Goal: Find specific fact: Locate a discrete piece of known information

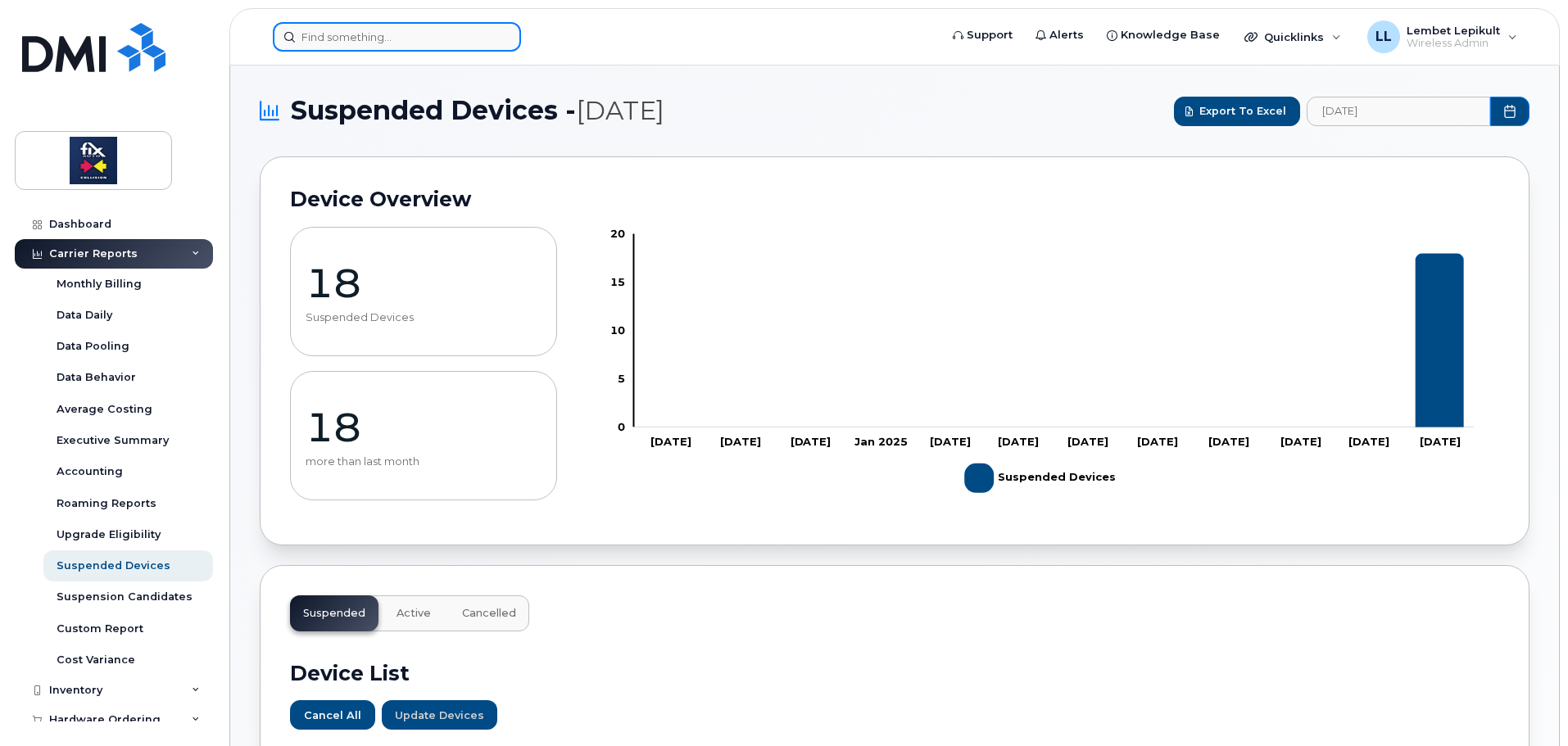
click at [387, 38] on input at bounding box center [397, 36] width 248 height 29
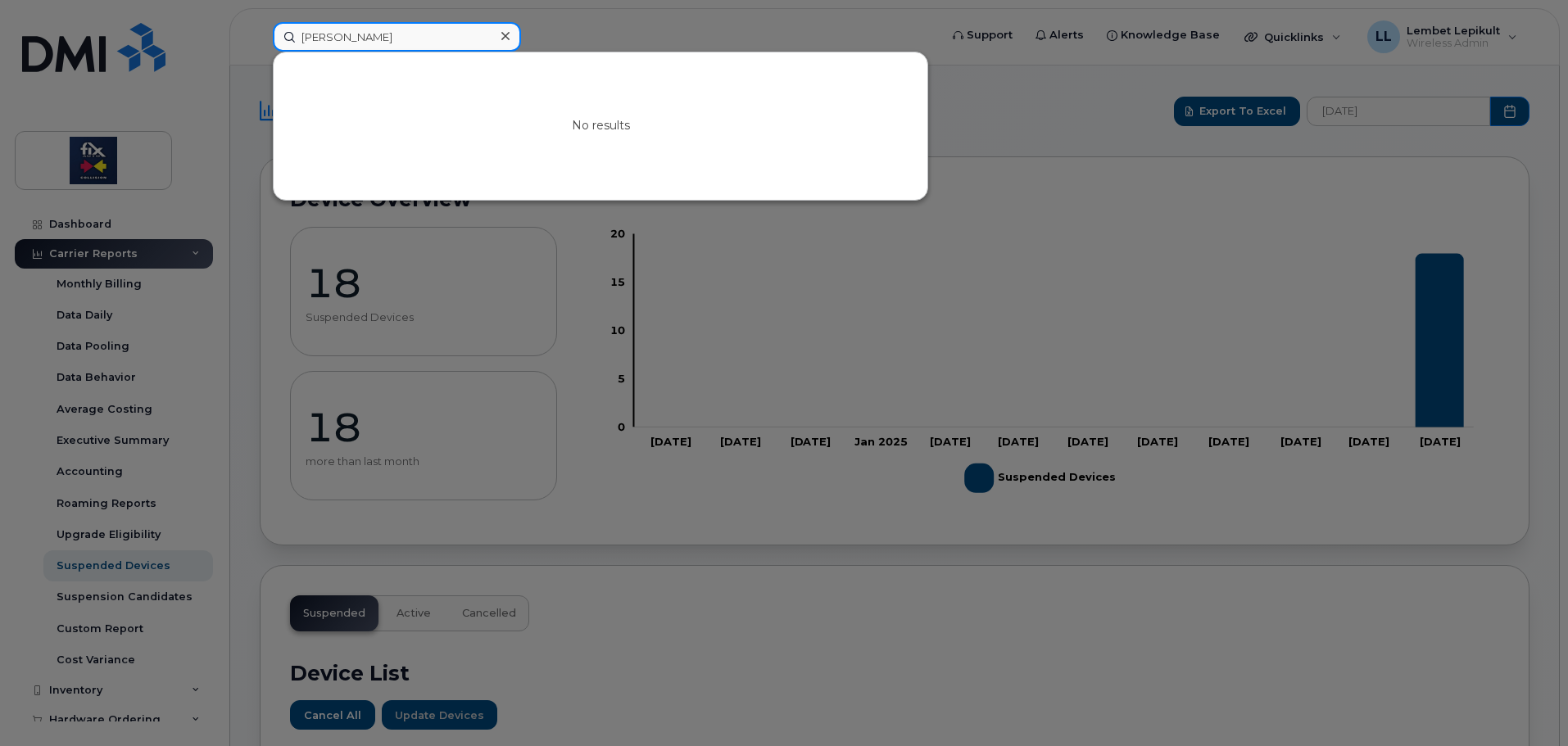
type input "debi"
click at [505, 35] on icon at bounding box center [505, 36] width 8 height 8
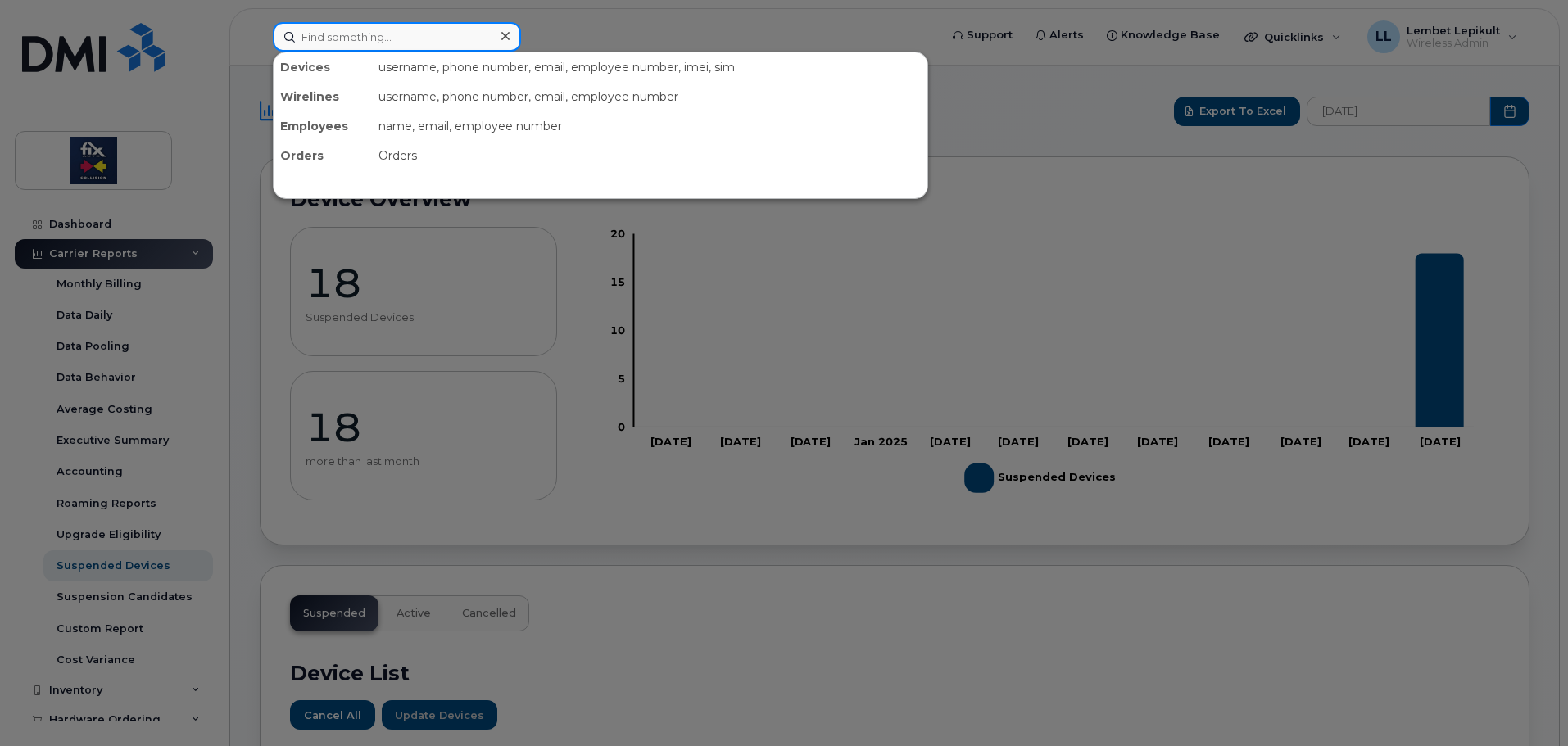
click at [346, 38] on input at bounding box center [397, 36] width 248 height 29
click at [333, 40] on input at bounding box center [397, 36] width 248 height 29
click at [429, 29] on input at bounding box center [397, 36] width 248 height 29
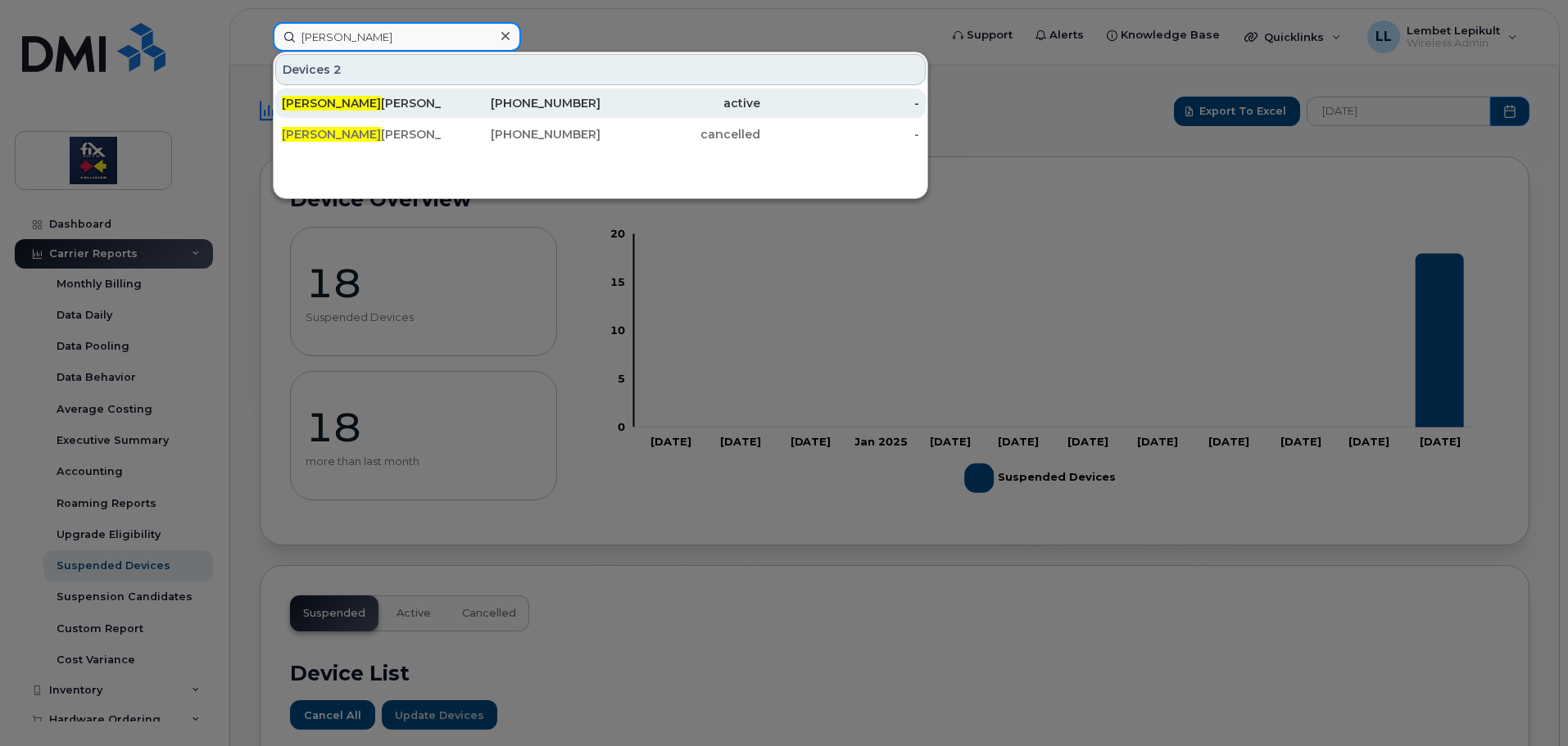
type input "sonia"
click at [379, 104] on div "Sonia Bouthillette" at bounding box center [361, 104] width 160 height 17
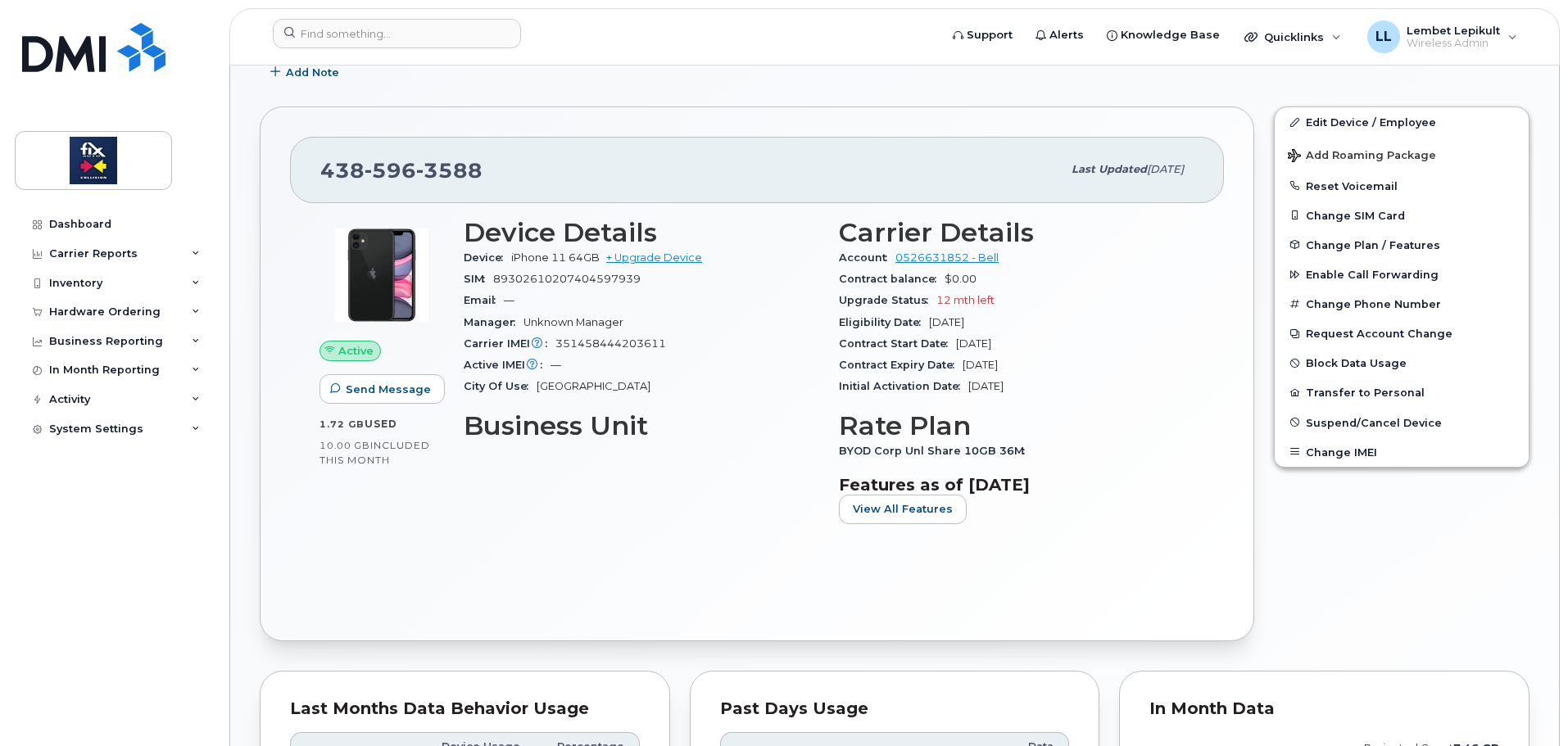
scroll to position [327, 0]
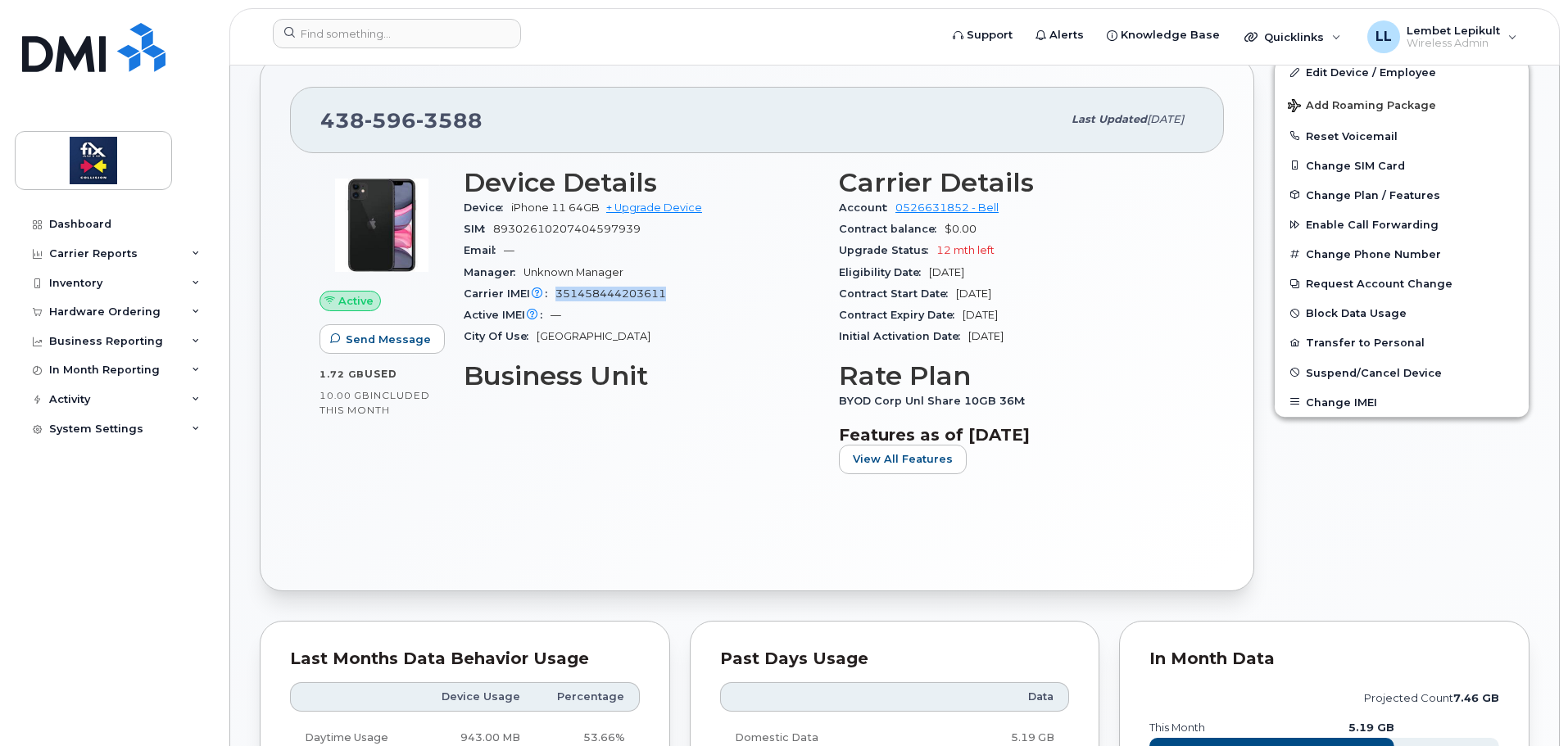
drag, startPoint x: 667, startPoint y: 294, endPoint x: 570, endPoint y: 287, distance: 97.3
click at [559, 302] on div "Carrier IMEI Carrier IMEI is reported during the last billing cycle or change o…" at bounding box center [642, 293] width 356 height 21
copy span "351458444203611"
